Goal: Obtain resource: Download file/media

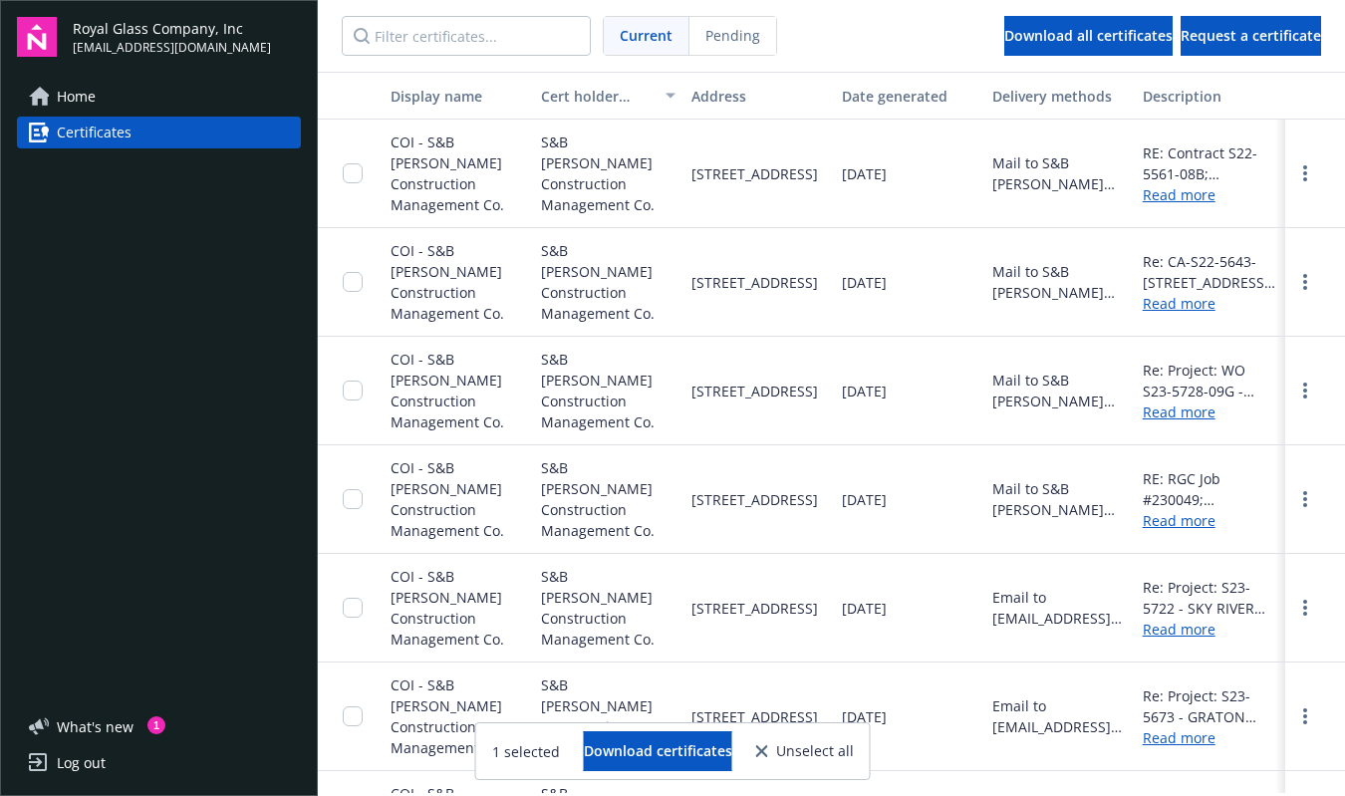
click at [443, 39] on input "Filter certificates..." at bounding box center [466, 36] width 249 height 40
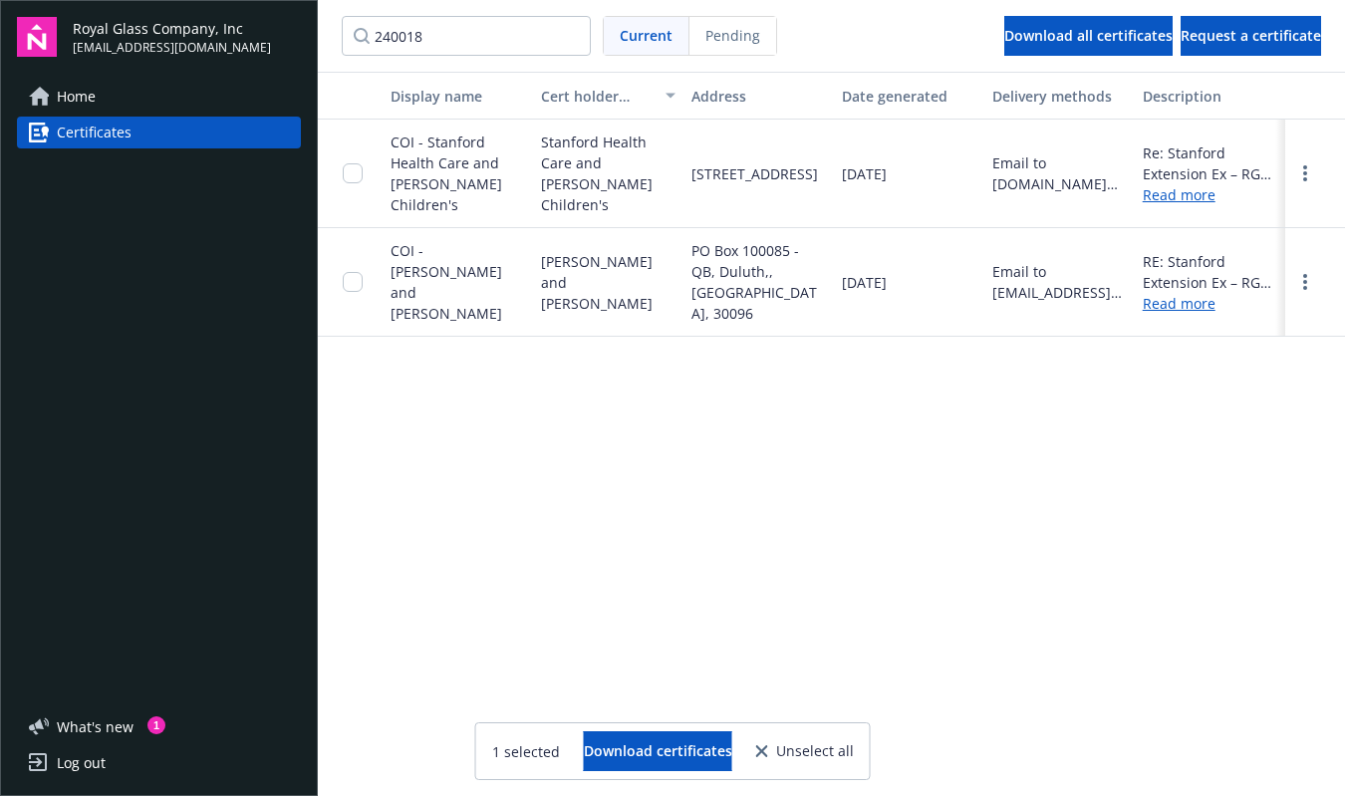
drag, startPoint x: 460, startPoint y: 34, endPoint x: 294, endPoint y: 35, distance: 166.4
click at [294, 35] on div "Royal Glass Company, Inc [EMAIL_ADDRESS][DOMAIN_NAME] Home Certificates What ' …" at bounding box center [672, 398] width 1345 height 796
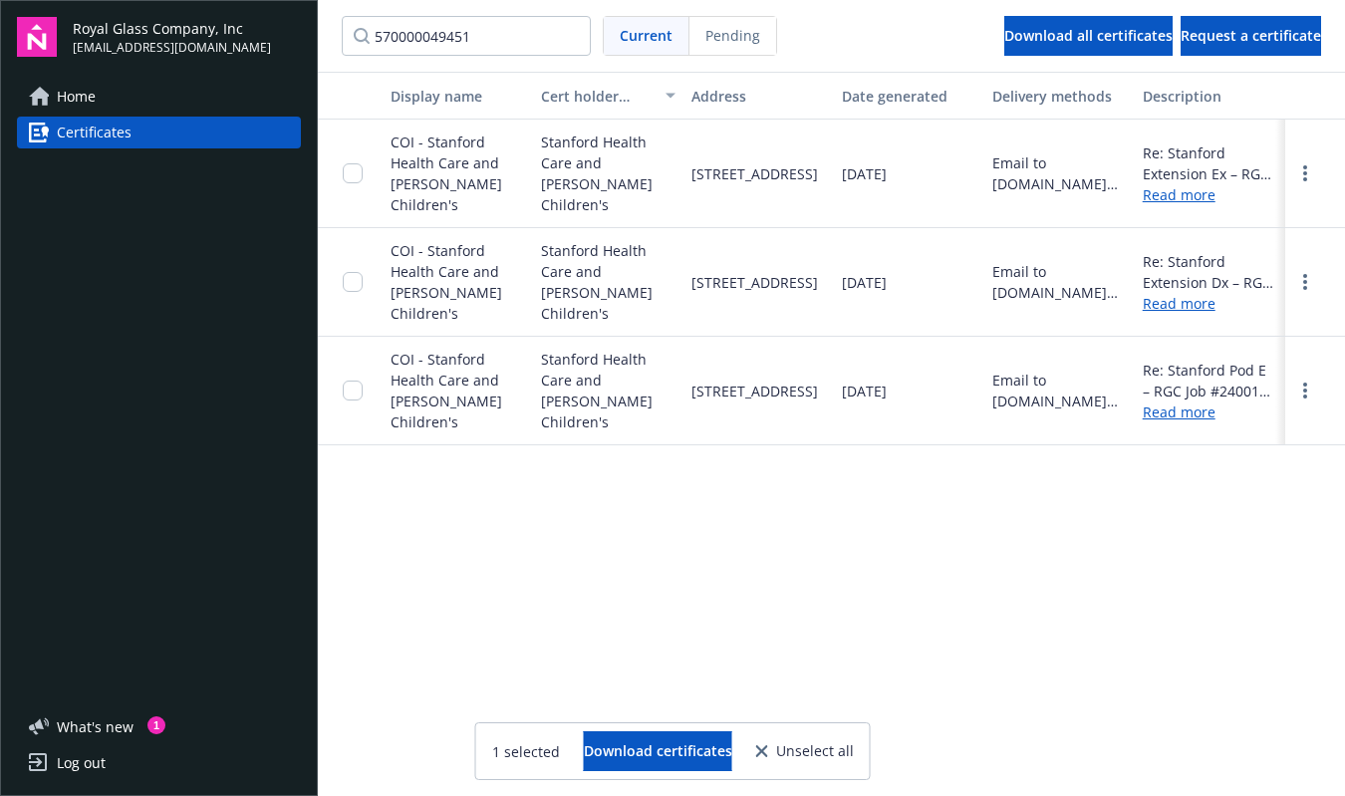
type input "570000049451"
click at [362, 172] on input "checkbox" at bounding box center [353, 173] width 20 height 20
click at [671, 749] on span "Download certificates" at bounding box center [658, 750] width 148 height 19
click at [570, 35] on input "570000049451" at bounding box center [466, 36] width 249 height 40
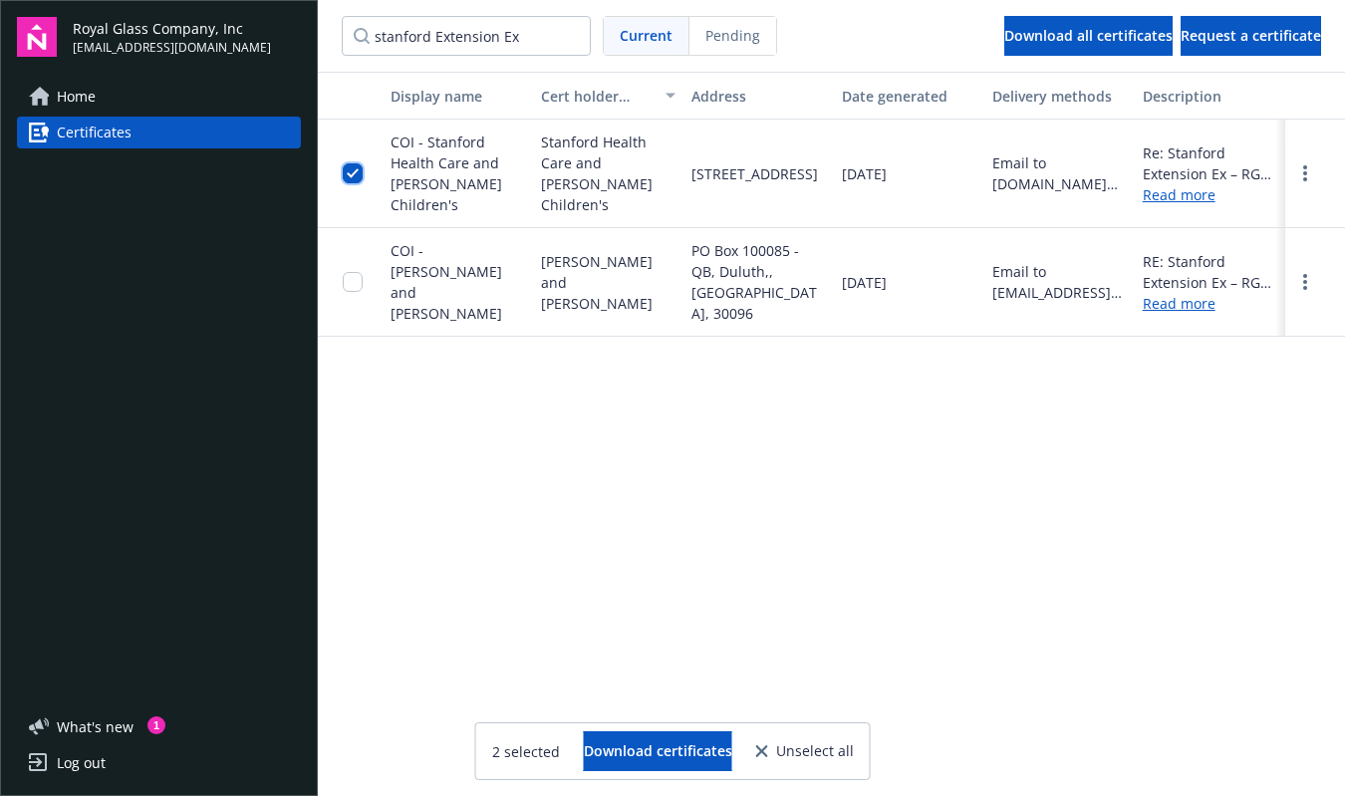
click at [355, 173] on input "checkbox" at bounding box center [353, 173] width 20 height 20
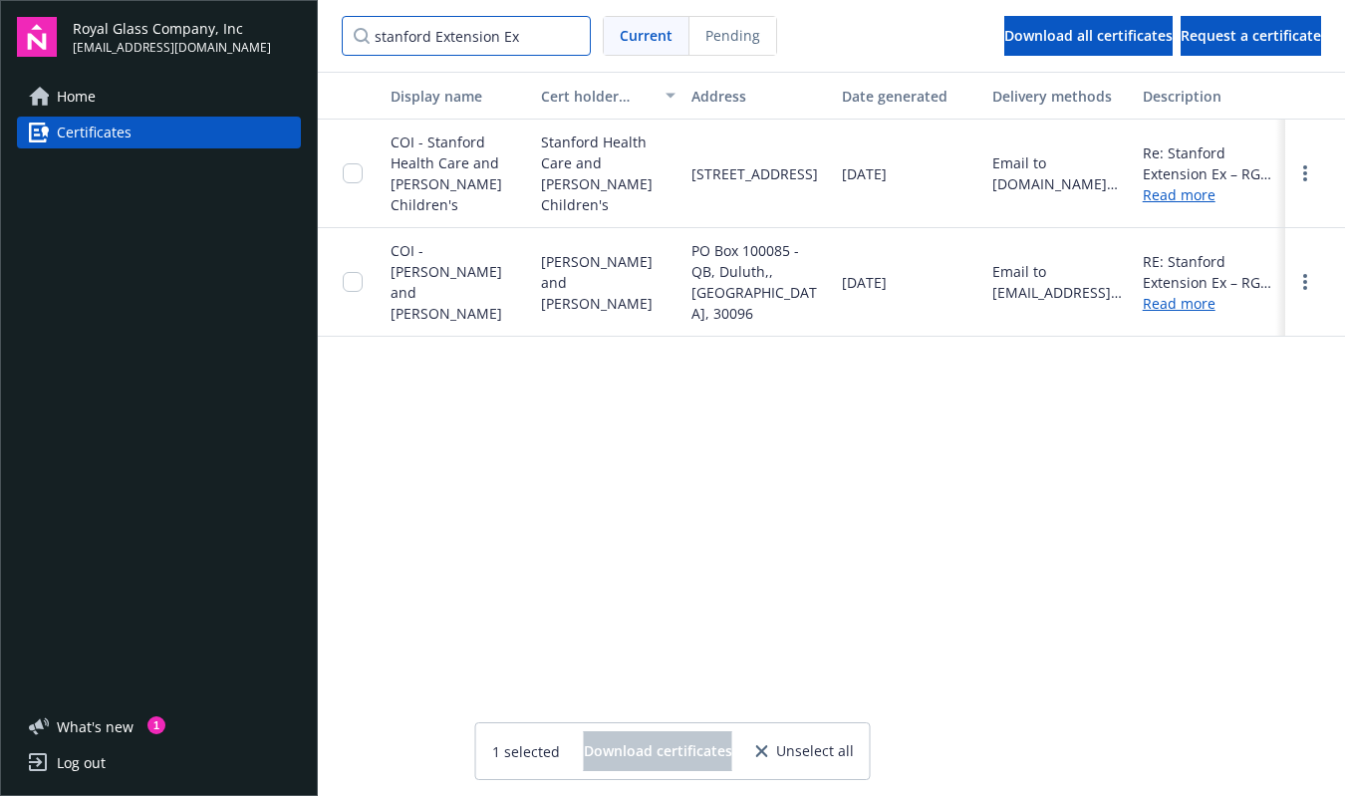
click at [549, 29] on input "stanford Extension Ex" at bounding box center [466, 36] width 249 height 40
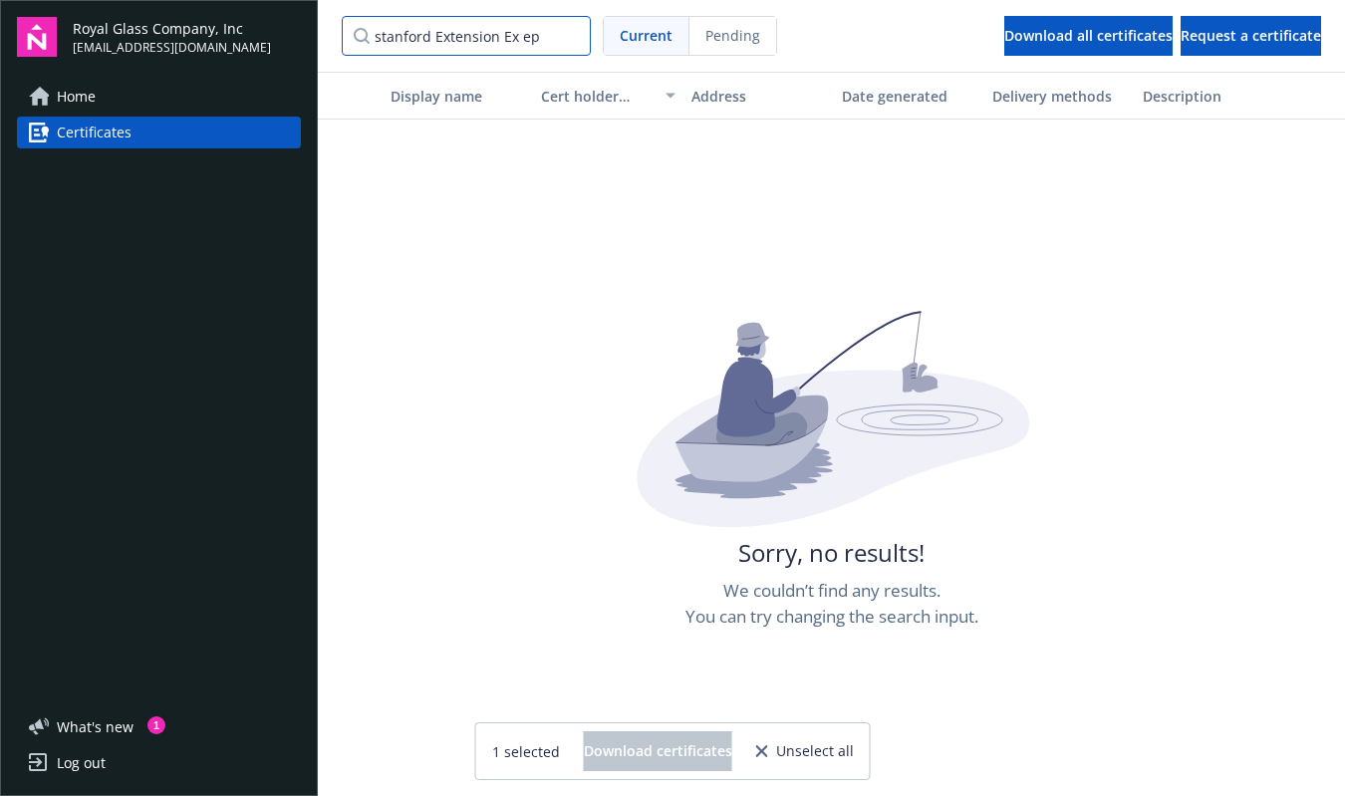
type input "stanford Extension Ex epi"
click at [574, 35] on input "stanford Extension Ex epi" at bounding box center [466, 36] width 249 height 40
type input "eoi"
click at [574, 35] on input "eoi" at bounding box center [466, 36] width 249 height 40
